Goal: Information Seeking & Learning: Learn about a topic

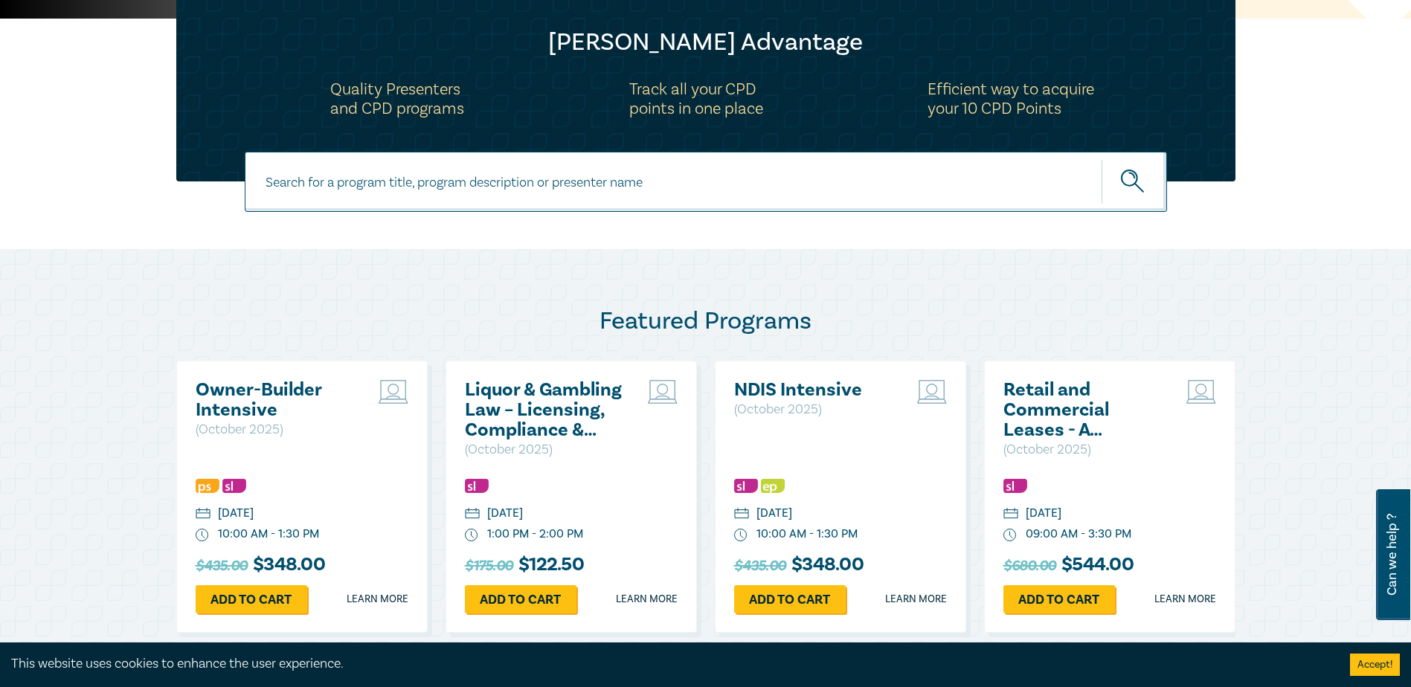
scroll to position [484, 0]
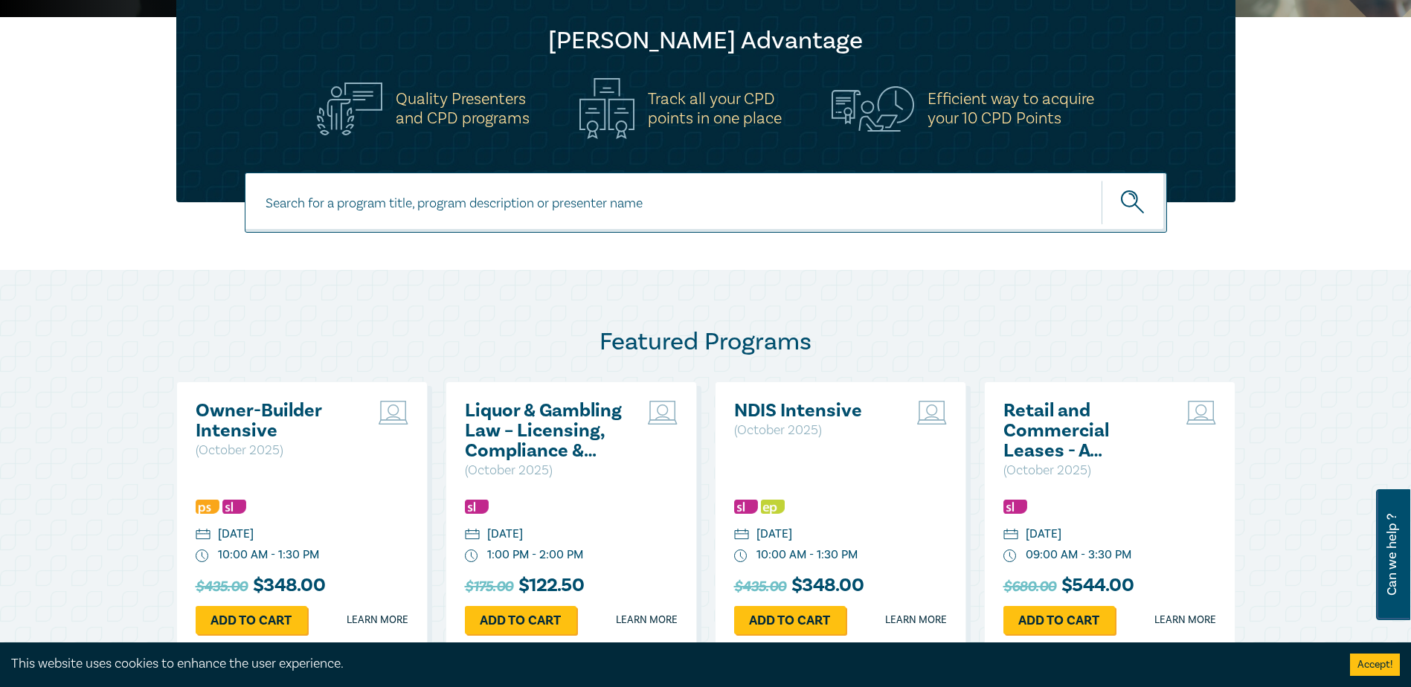
click at [639, 161] on div "[PERSON_NAME] Advantage Quality Presenters and CPD programs Track all your CPD …" at bounding box center [705, 93] width 1059 height 217
click at [641, 190] on input at bounding box center [706, 203] width 923 height 60
type input "in-house counsel"
click at [1102, 180] on button "submit" at bounding box center [1134, 202] width 65 height 45
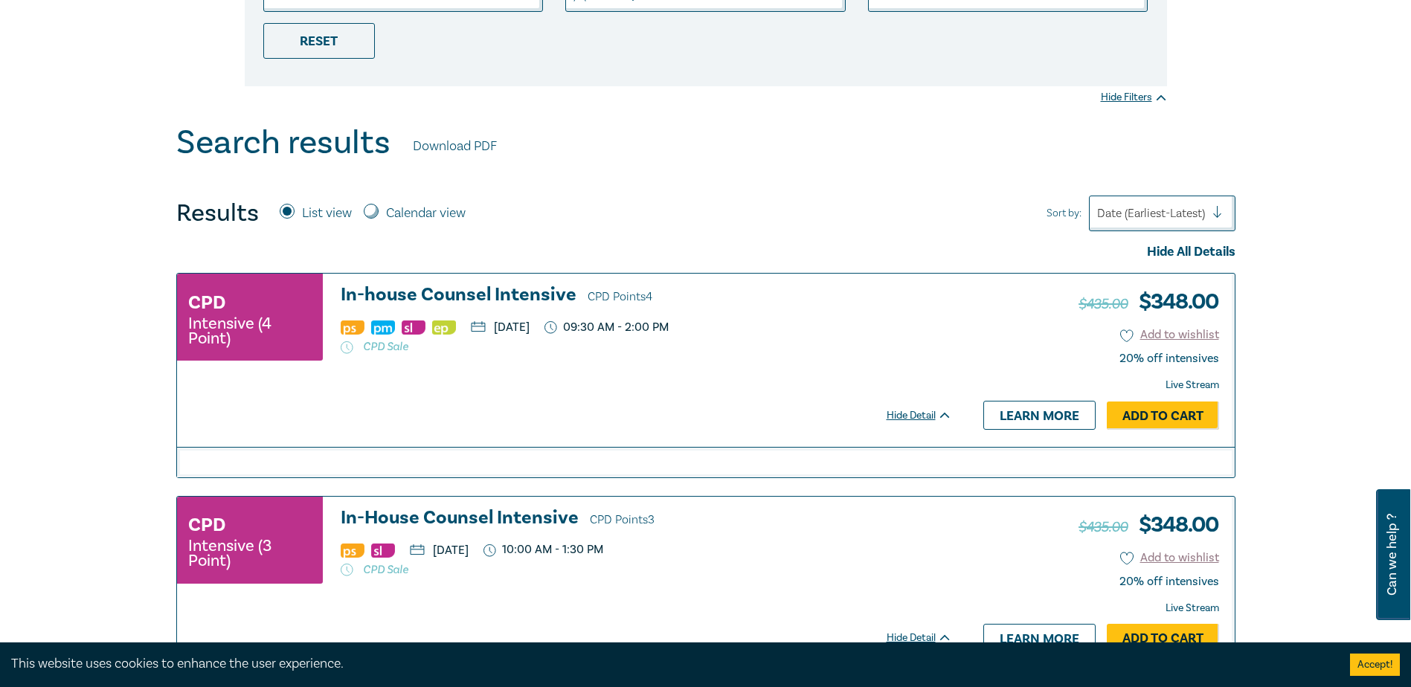
scroll to position [459, 0]
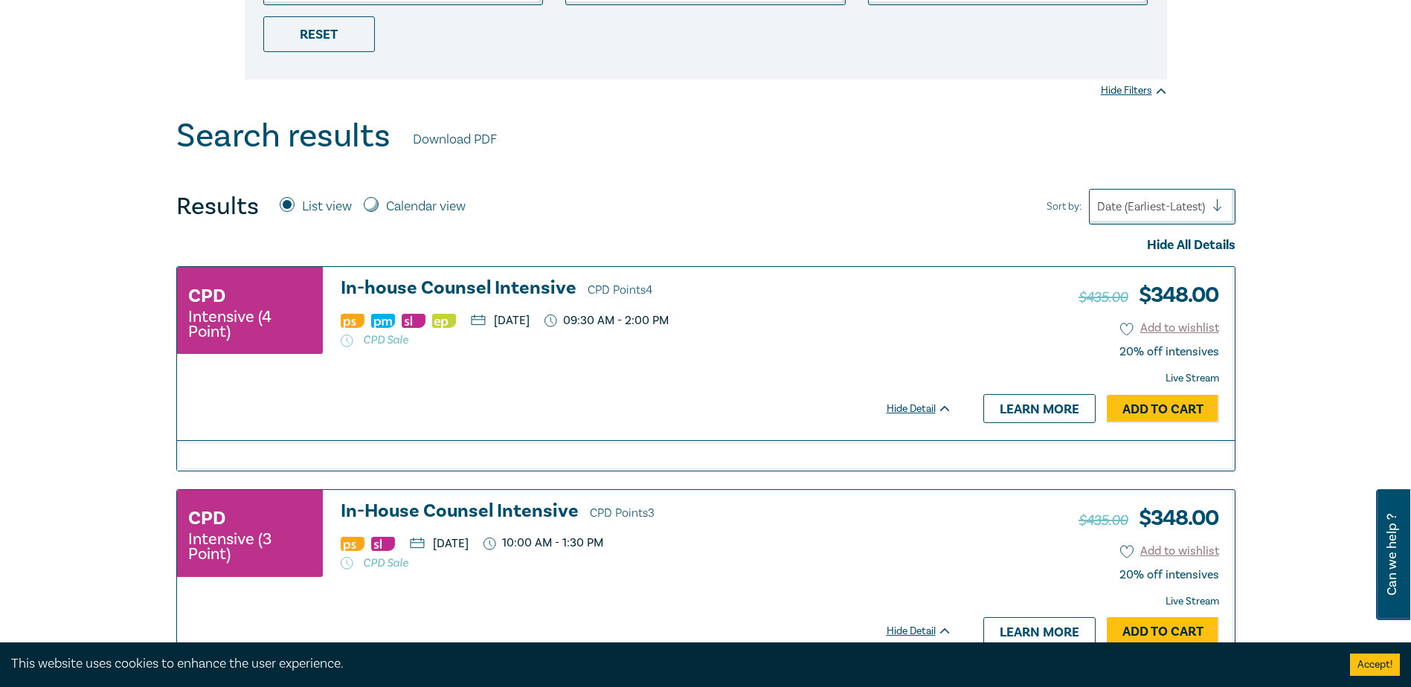
click at [495, 278] on h3 "In-house Counsel Intensive CPD Points 4" at bounding box center [647, 289] width 612 height 22
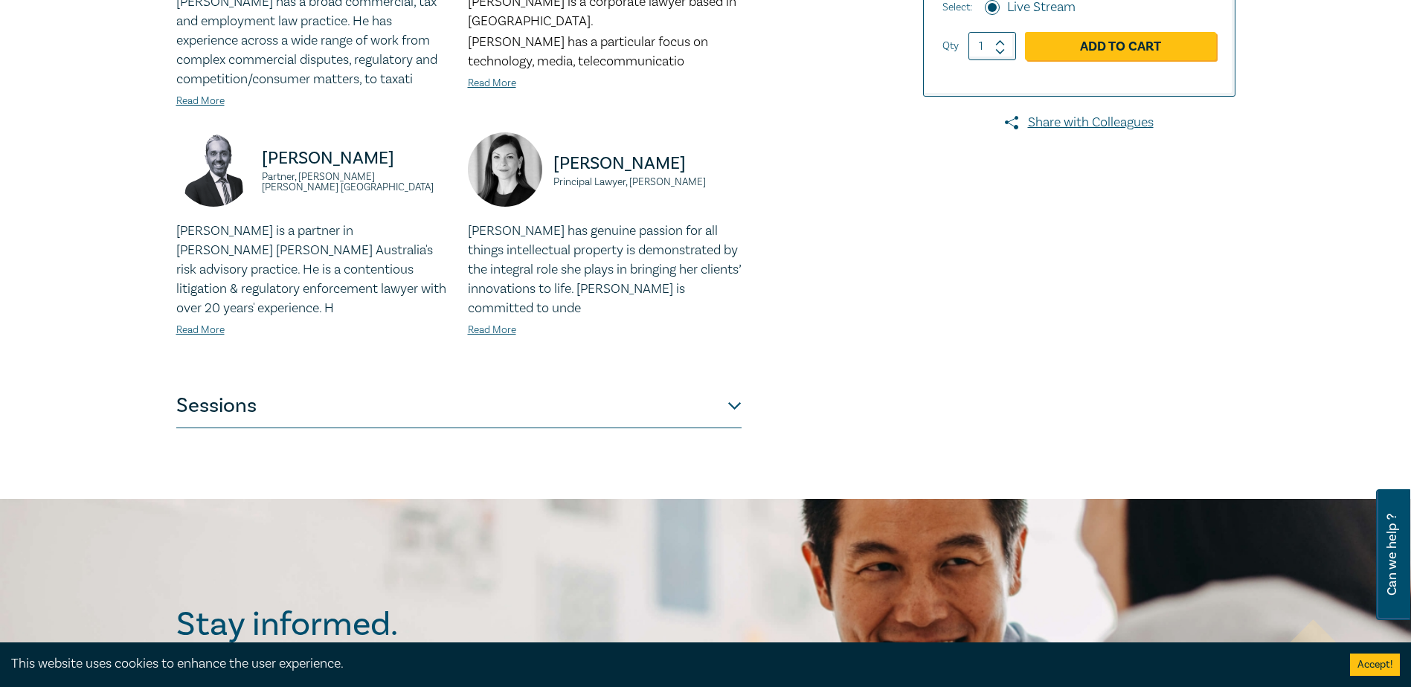
scroll to position [401, 0]
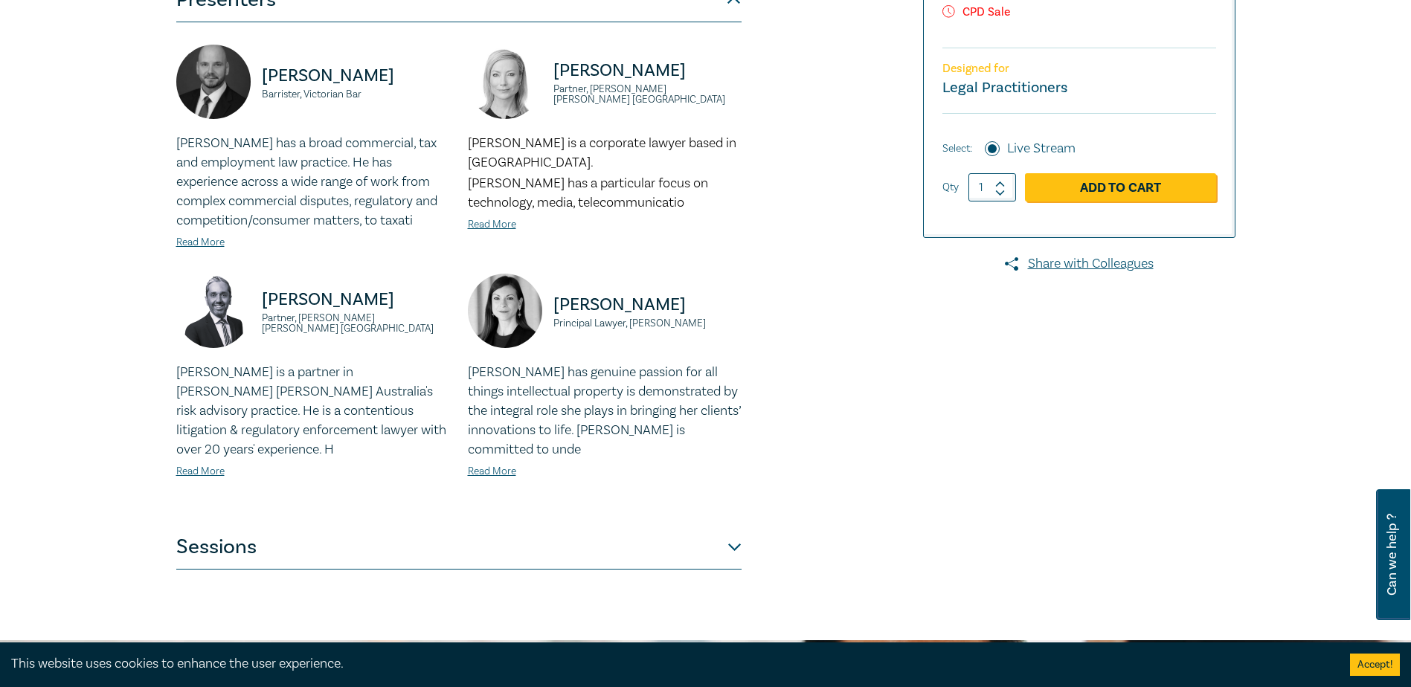
click at [229, 553] on button "Sessions" at bounding box center [458, 547] width 565 height 45
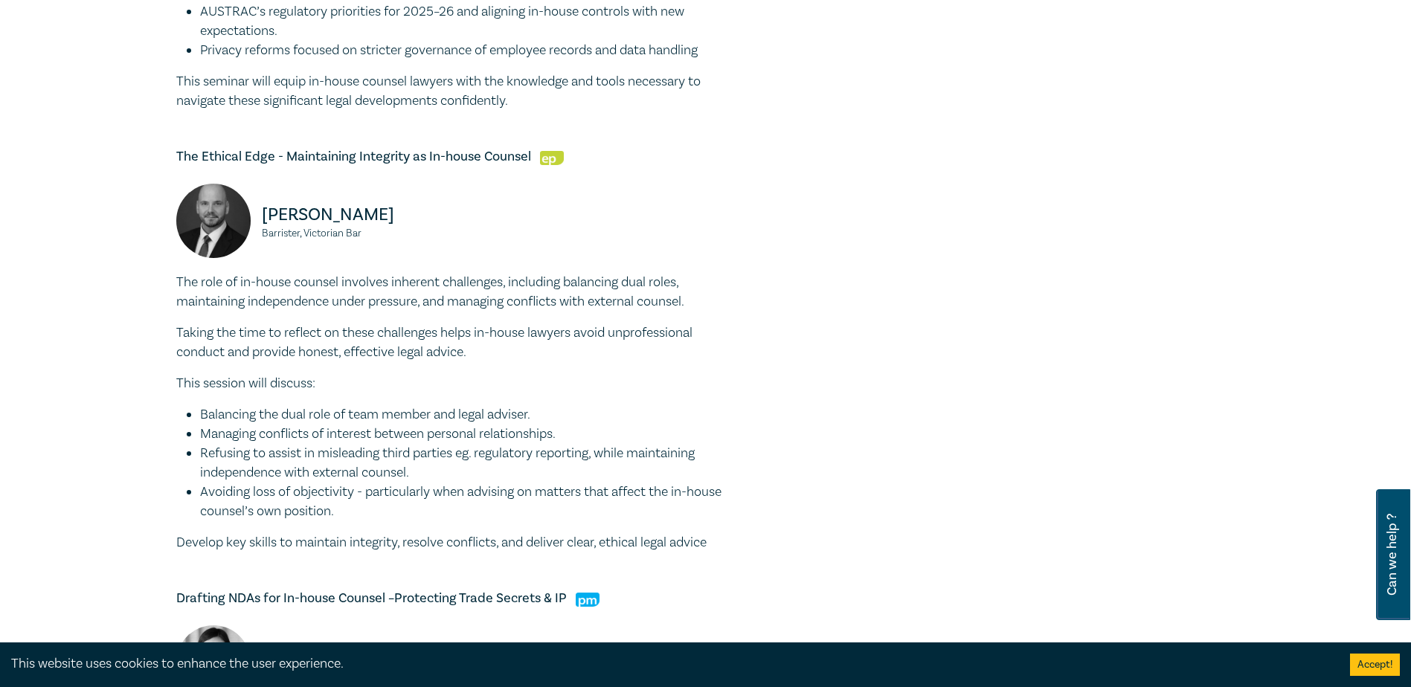
scroll to position [812, 0]
